Goal: Find specific page/section: Find specific page/section

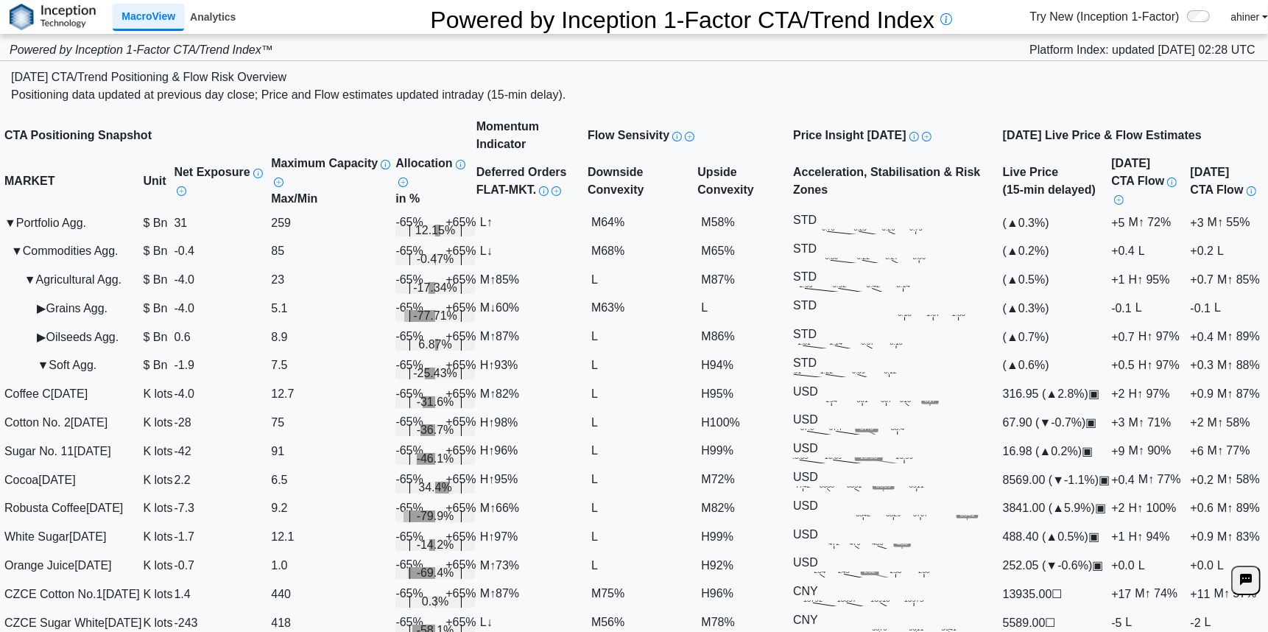
click at [211, 20] on link "Analytics" at bounding box center [212, 16] width 57 height 25
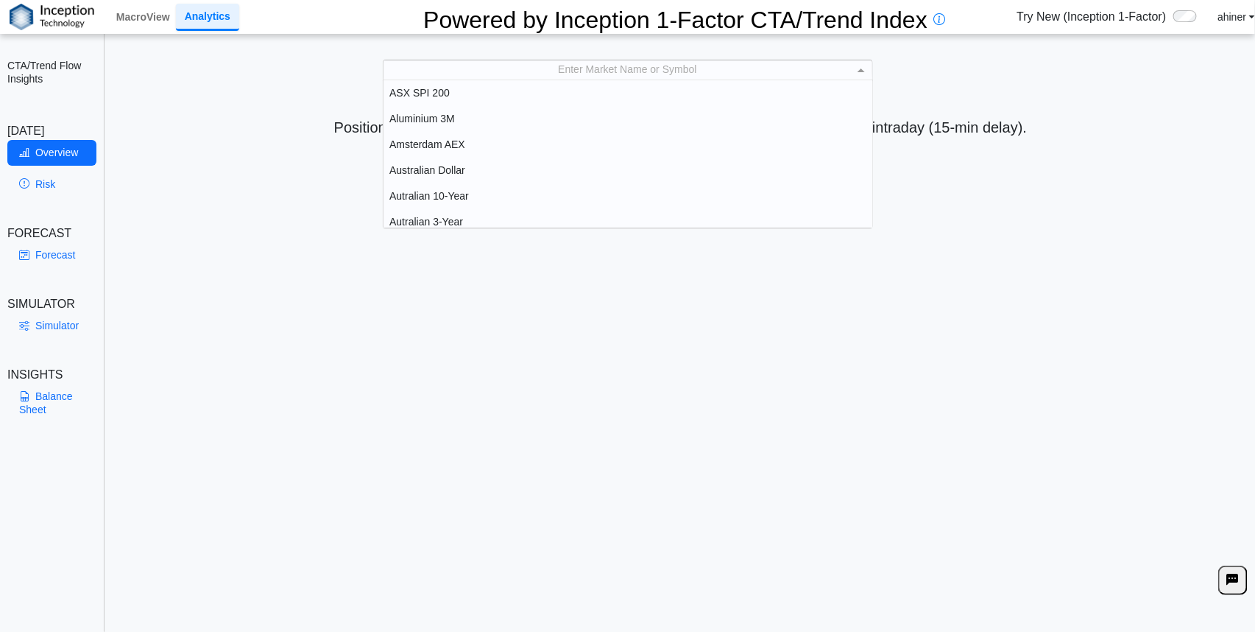
scroll to position [1, 0]
click at [858, 68] on span at bounding box center [861, 70] width 7 height 4
click at [417, 103] on div "Cotton No. 2" at bounding box center [628, 109] width 489 height 26
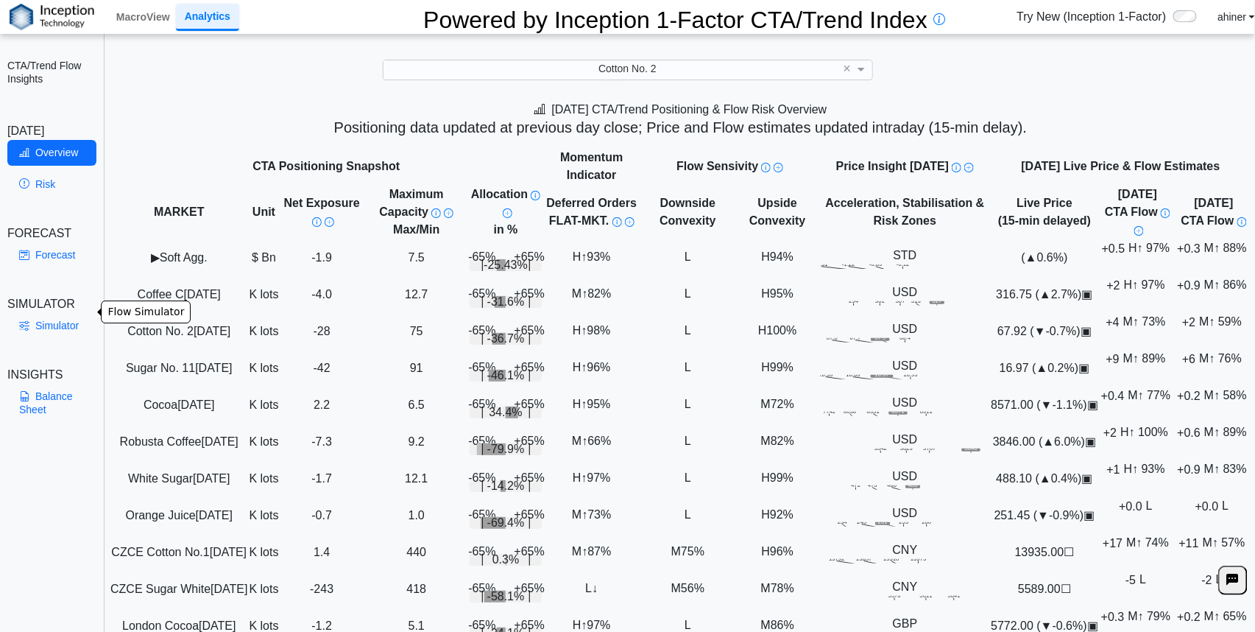
click at [61, 313] on link "Simulator" at bounding box center [51, 325] width 89 height 25
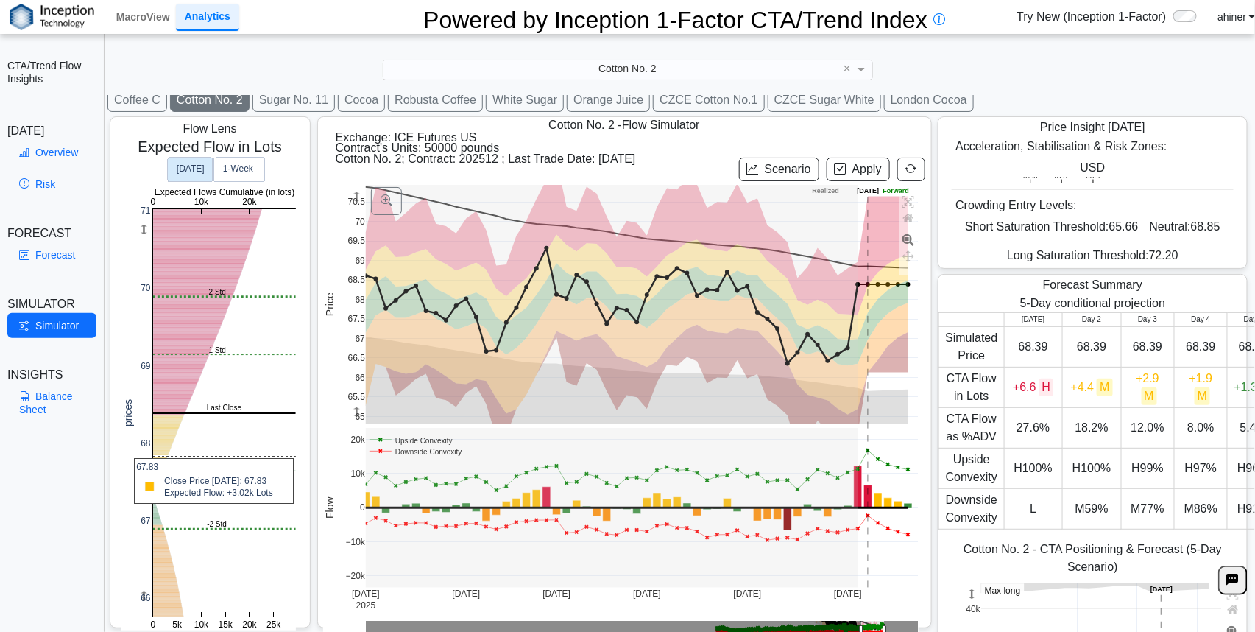
scroll to position [69, 0]
